Goal: Book appointment/travel/reservation

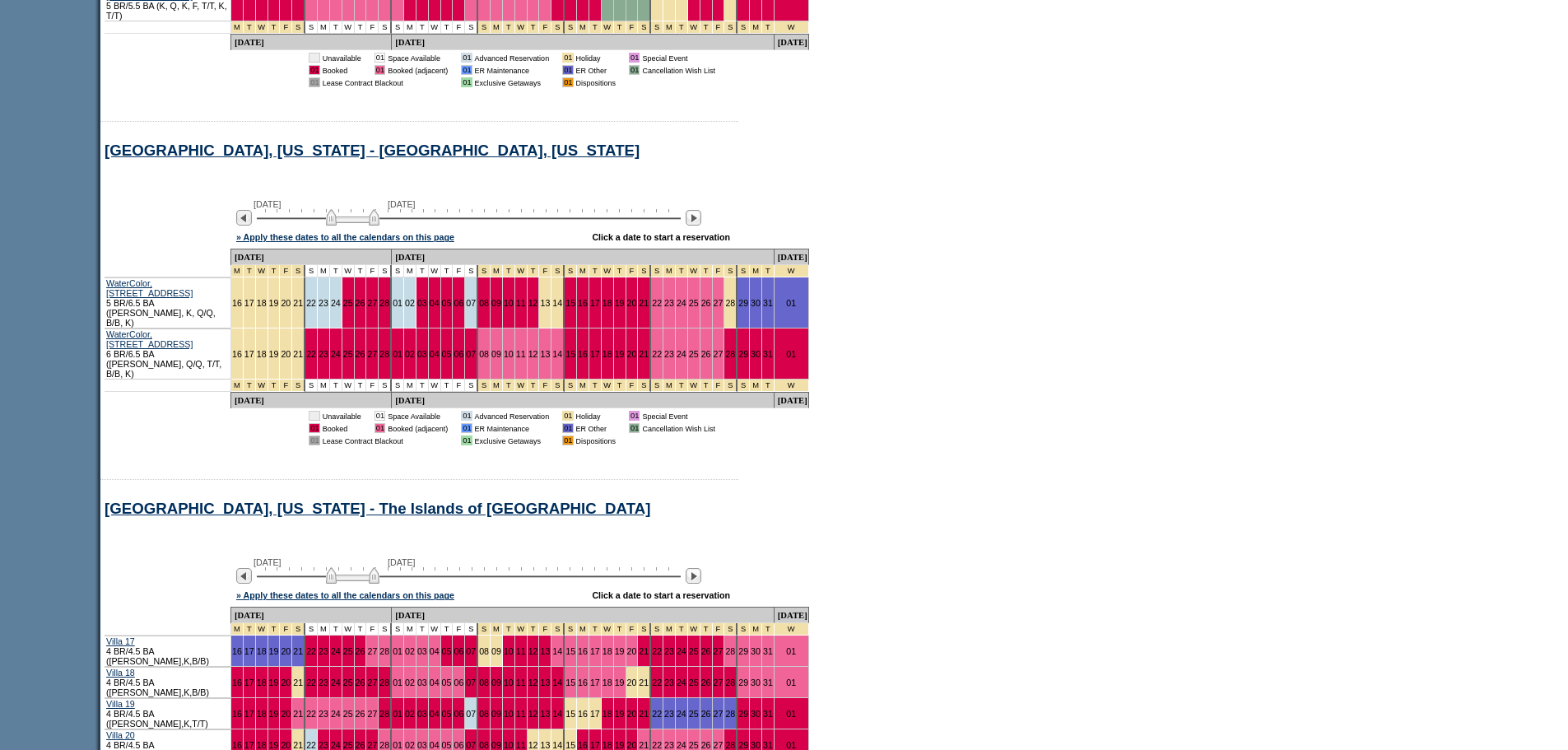
scroll to position [1072, 0]
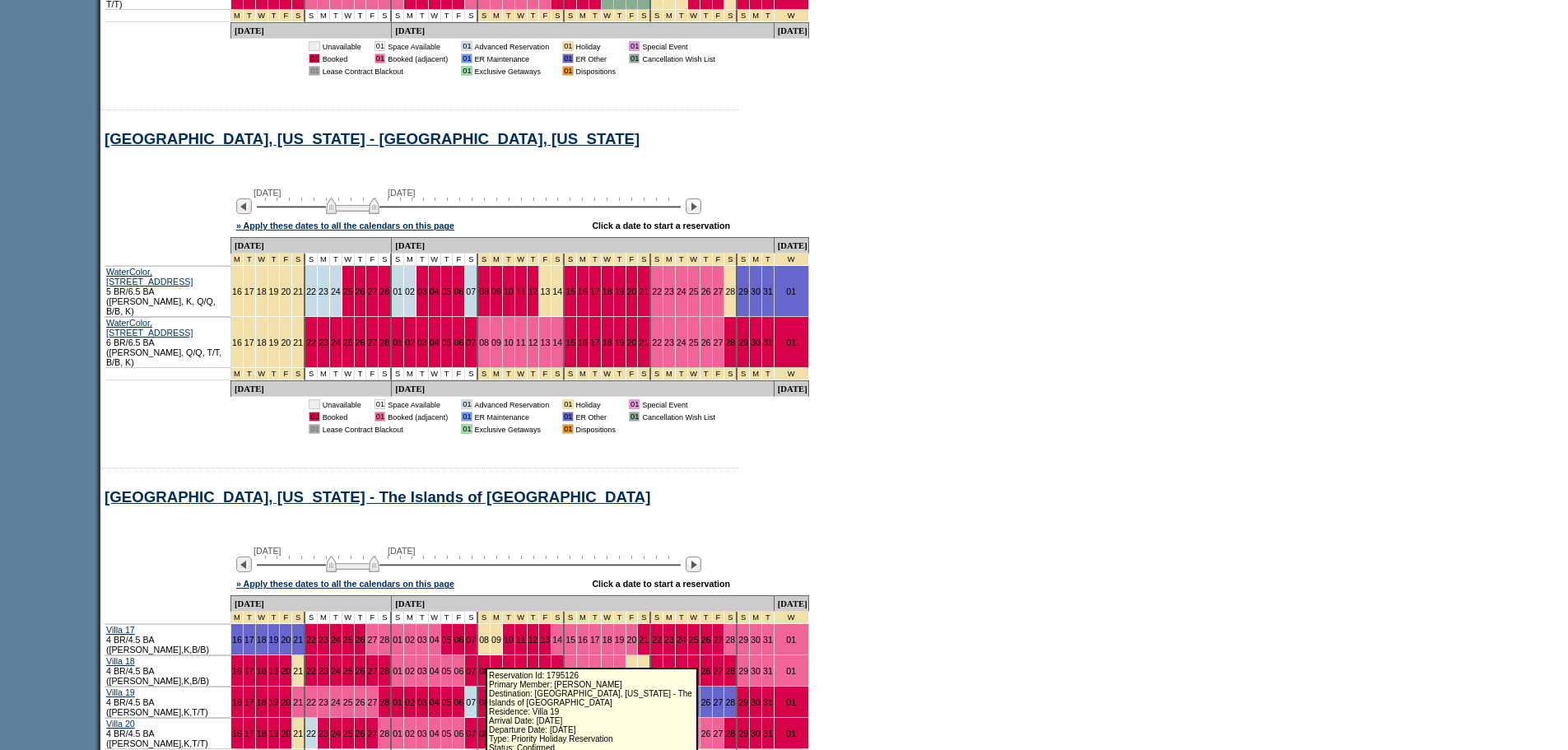
click at [503, 697] on link "10" at bounding box center [508, 702] width 10 height 10
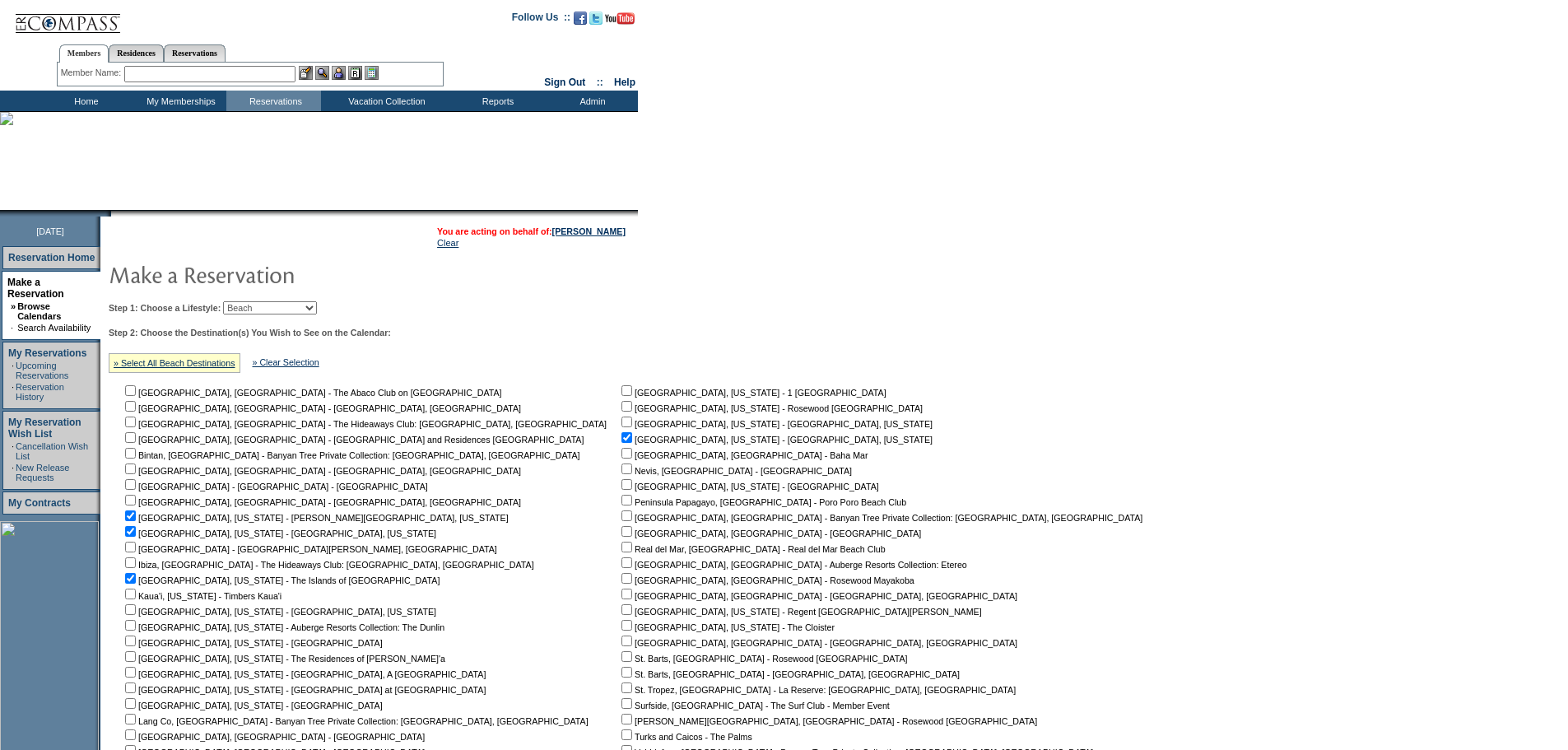
click at [89, 102] on td "Home" at bounding box center [85, 100] width 95 height 21
